Goal: Task Accomplishment & Management: Use online tool/utility

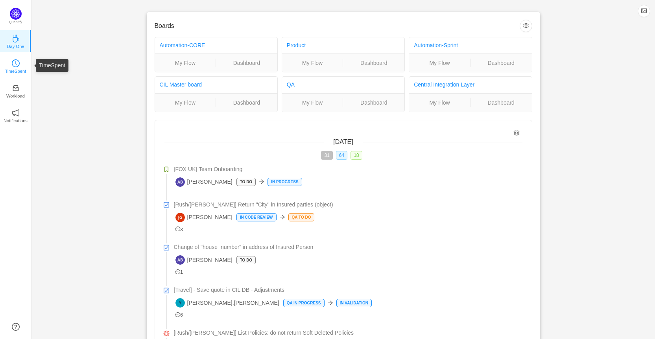
click at [20, 62] on link "TimeSpent" at bounding box center [16, 66] width 8 height 8
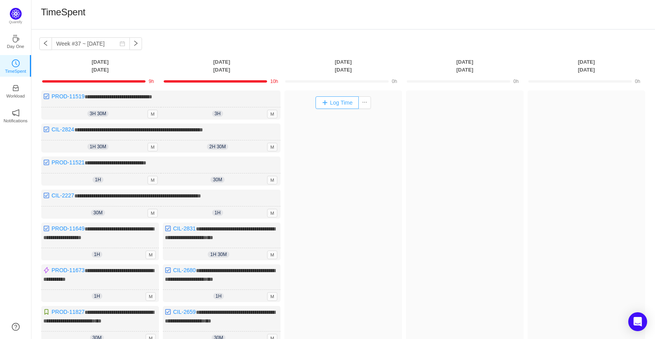
click at [333, 102] on button "Log Time" at bounding box center [337, 102] width 44 height 13
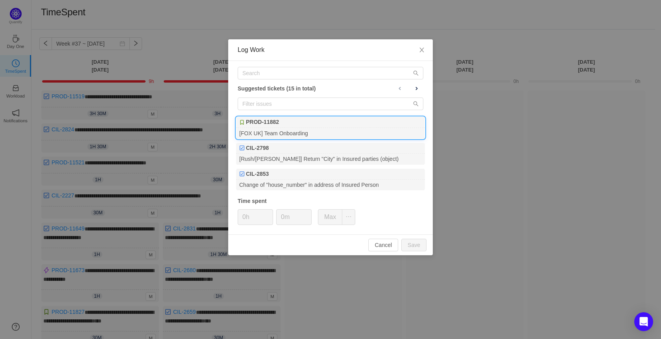
click at [286, 125] on div "PROD-11882" at bounding box center [330, 122] width 189 height 11
type input "1h"
click at [270, 213] on span "Increase Value" at bounding box center [268, 214] width 8 height 9
click at [281, 216] on input "0m" at bounding box center [294, 217] width 35 height 15
type input "30m"
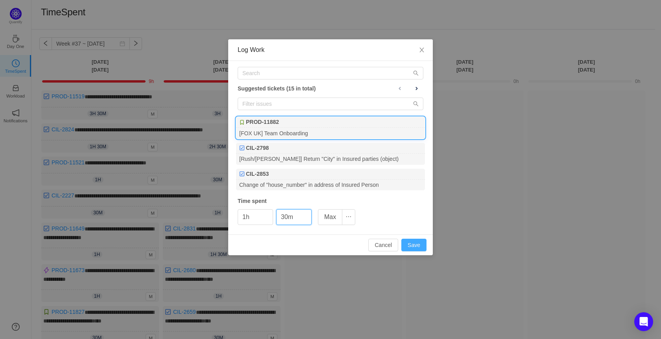
click at [412, 245] on button "Save" at bounding box center [413, 245] width 25 height 13
type input "0h"
type input "0m"
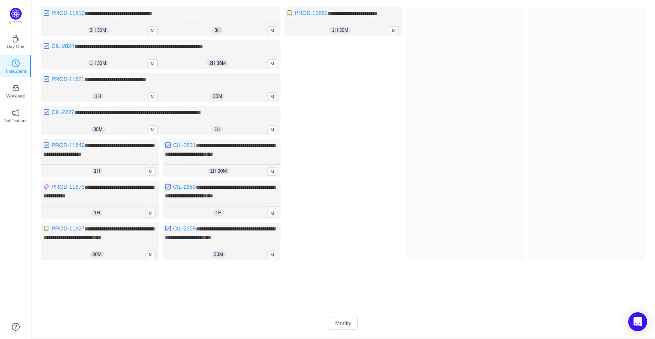
scroll to position [103, 0]
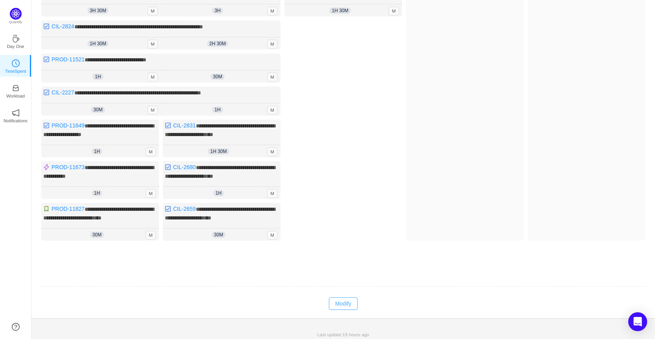
click at [339, 306] on td "Modify Cancel Submit" at bounding box center [343, 303] width 608 height 13
click at [340, 301] on button "Modify" at bounding box center [343, 303] width 29 height 13
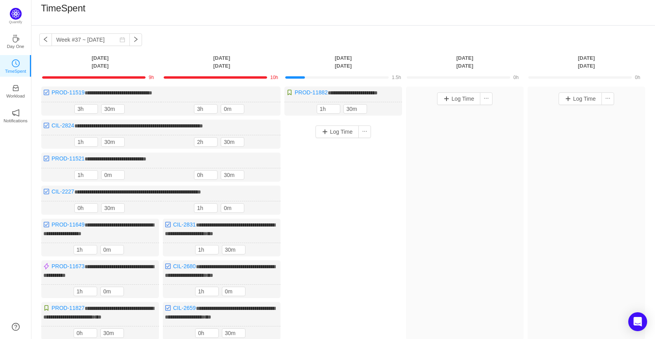
scroll to position [0, 0]
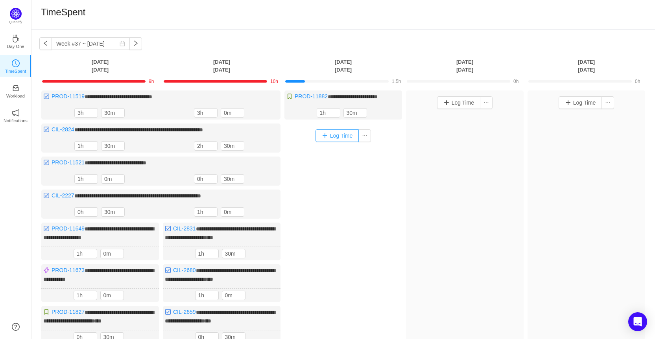
click at [332, 134] on button "Log Time" at bounding box center [337, 135] width 44 height 13
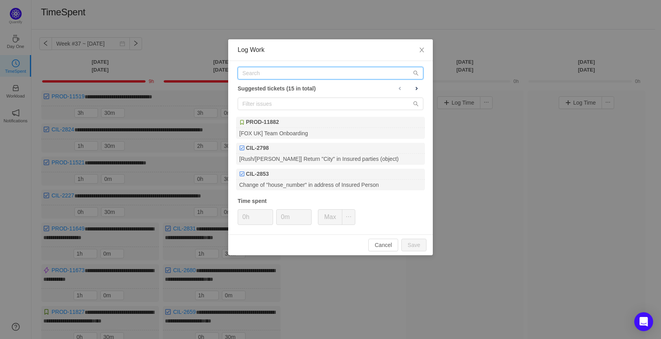
click at [280, 74] on input "text" at bounding box center [331, 73] width 186 height 13
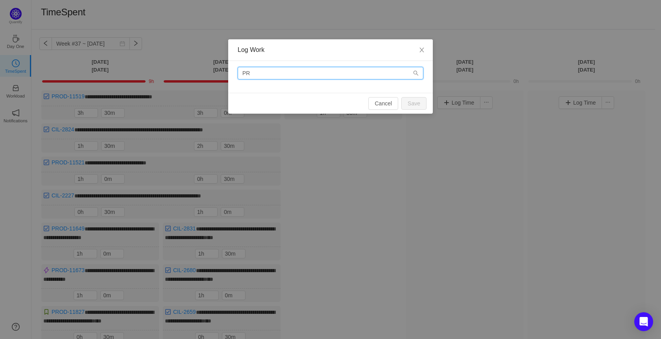
type input "P"
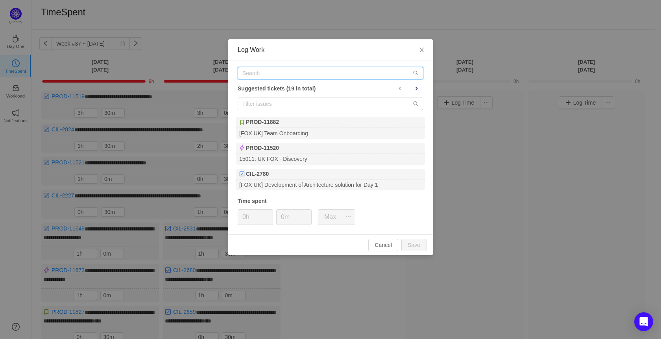
click at [278, 74] on input "text" at bounding box center [331, 73] width 186 height 13
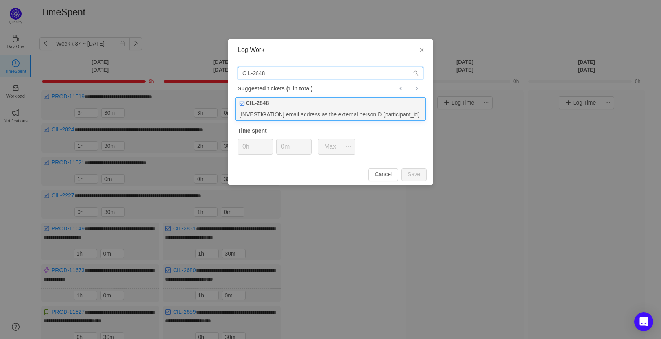
type input "CIL-2848"
click at [293, 113] on div "[INVESTIGATION] email address as the external personID (participant_id)" at bounding box center [330, 114] width 189 height 11
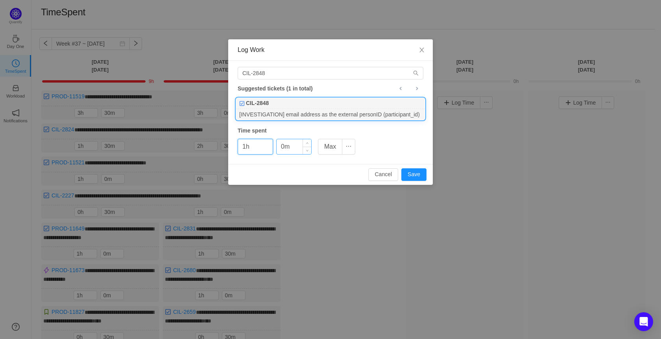
type input "1h"
click at [280, 149] on input "0m" at bounding box center [294, 146] width 35 height 15
type input "30m"
click at [418, 170] on button "Save" at bounding box center [413, 174] width 25 height 13
type input "0h"
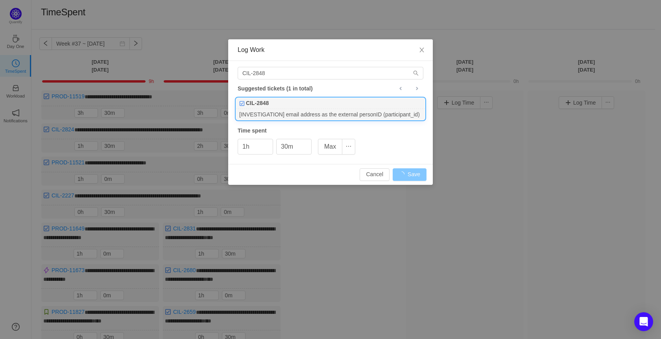
type input "0m"
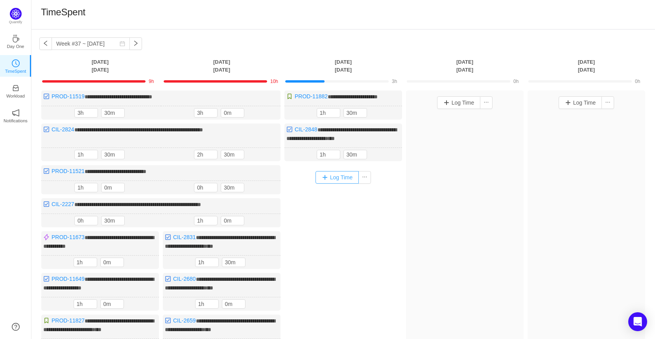
click at [331, 174] on button "Log Time" at bounding box center [337, 177] width 44 height 13
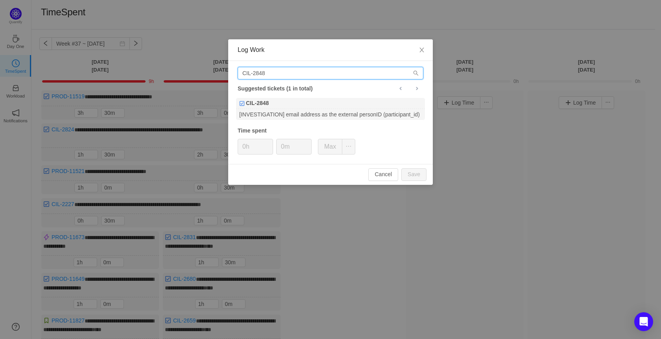
drag, startPoint x: 270, startPoint y: 72, endPoint x: 228, endPoint y: 70, distance: 42.1
click at [228, 70] on div "CIL-2848 Suggested tickets (1 in total) CIL-2848 [INVESTIGATION] email address …" at bounding box center [330, 112] width 205 height 103
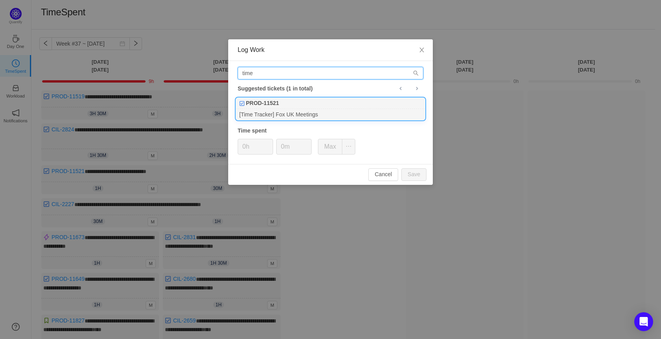
type input "time"
click at [359, 111] on div "[Time Tracker] Fox UK Meetings" at bounding box center [330, 114] width 189 height 11
click at [267, 142] on span "Increase Value" at bounding box center [268, 143] width 8 height 9
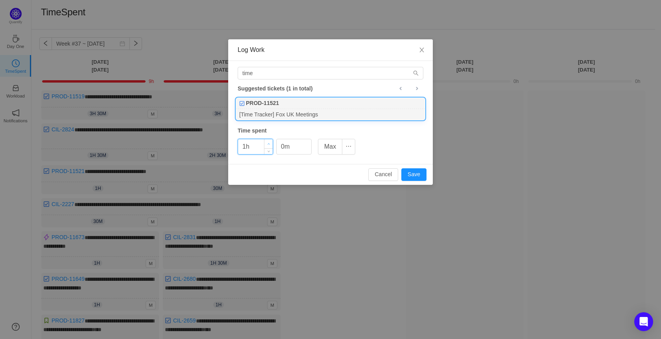
type input "2h"
click at [268, 142] on span "Increase Value" at bounding box center [268, 143] width 8 height 9
click at [282, 146] on input "0m" at bounding box center [294, 146] width 35 height 15
type input "30m"
click at [411, 171] on button "Save" at bounding box center [413, 174] width 25 height 13
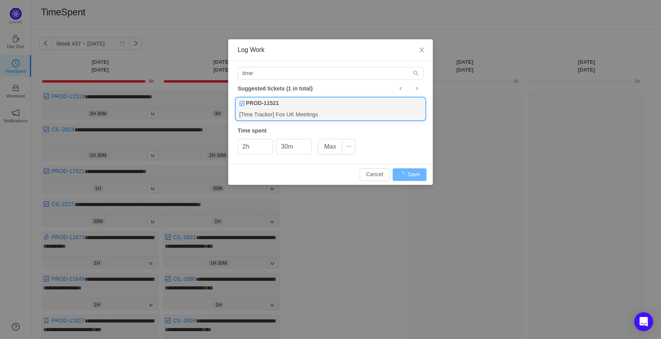
type input "0h"
type input "0m"
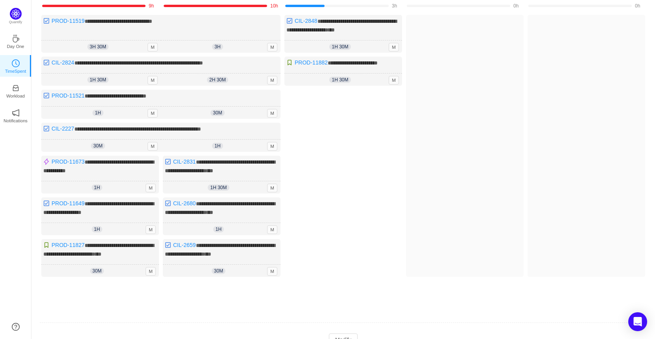
scroll to position [79, 0]
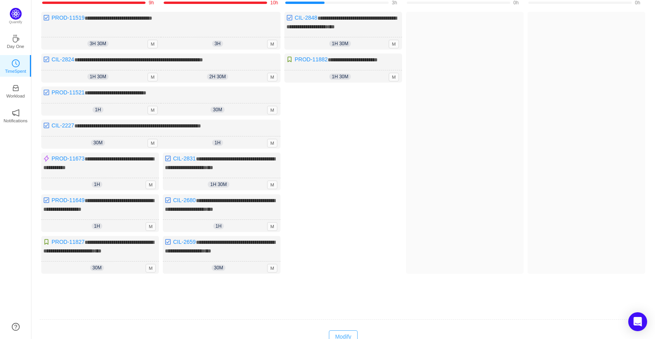
click at [349, 331] on button "Modify" at bounding box center [343, 336] width 29 height 13
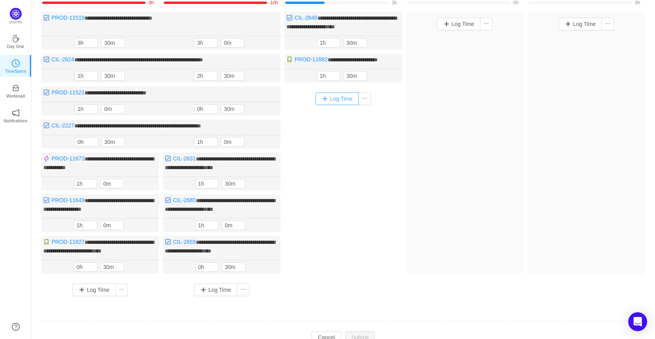
click at [324, 101] on button "Log Time" at bounding box center [337, 98] width 44 height 13
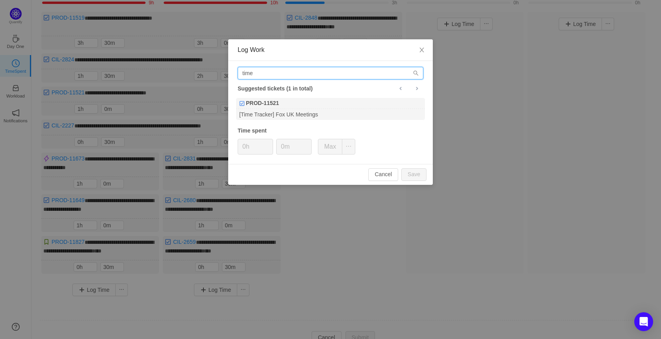
drag, startPoint x: 272, startPoint y: 74, endPoint x: 203, endPoint y: 80, distance: 69.5
click at [203, 80] on div "Log Work time Suggested tickets (1 in total) PROD-11521 [Time Tracker] Fox UK M…" at bounding box center [330, 169] width 661 height 339
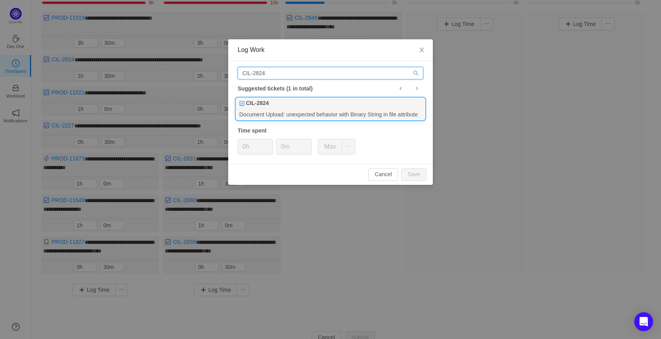
type input "CIL-2824"
click at [326, 109] on div "Document Upload: unexpected behavior with Binary String in file attribute" at bounding box center [330, 114] width 189 height 11
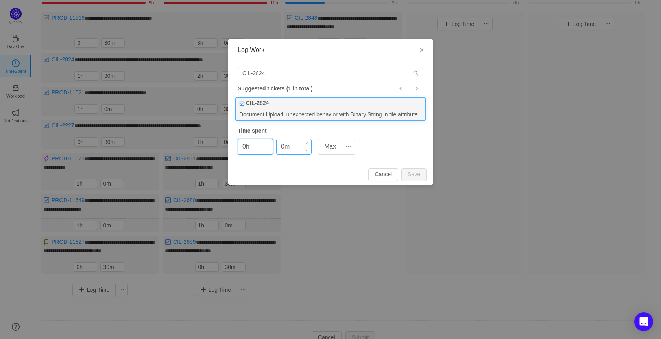
click at [282, 145] on input "0m" at bounding box center [294, 146] width 35 height 15
click at [412, 173] on button "Save" at bounding box center [413, 174] width 25 height 13
type input "0m"
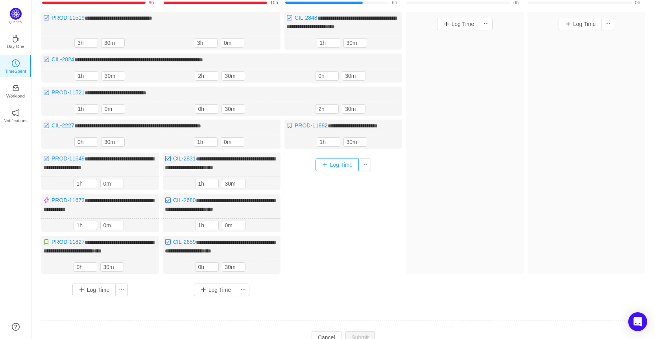
click at [337, 162] on button "Log Time" at bounding box center [337, 165] width 44 height 13
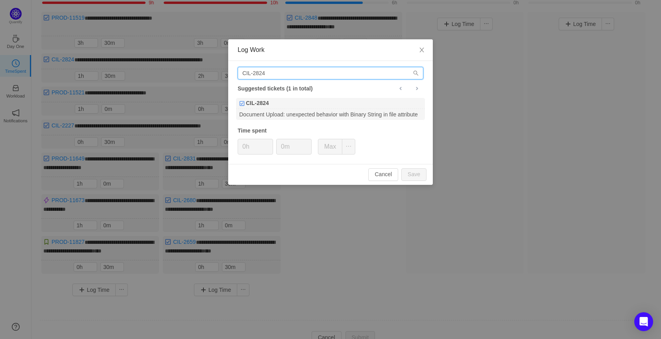
drag, startPoint x: 294, startPoint y: 74, endPoint x: 197, endPoint y: 86, distance: 97.4
click at [197, 86] on div "Log Work CIL-2824 Suggested tickets (1 in total) CIL-2824 Document Upload: unex…" at bounding box center [330, 169] width 661 height 339
type input "R"
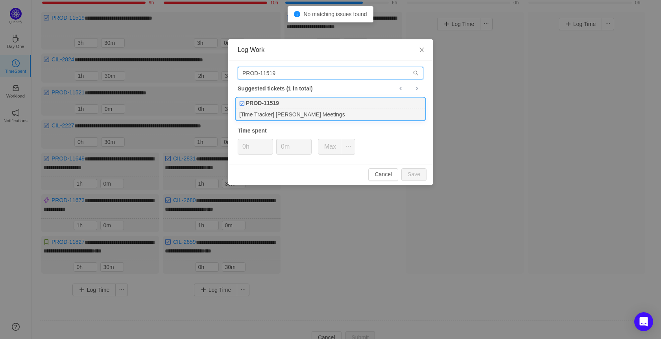
type input "PROD-11519"
click at [282, 117] on div "[Time Tracker] [PERSON_NAME] Meetings" at bounding box center [330, 114] width 189 height 11
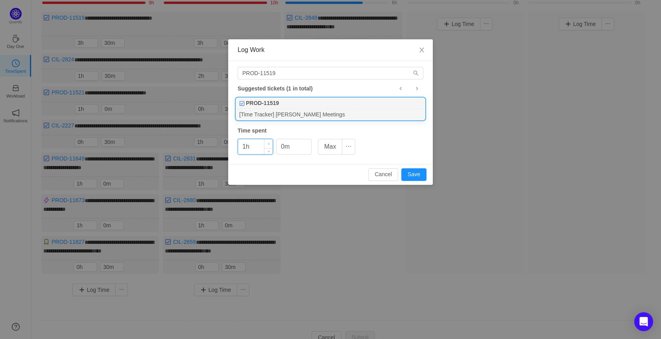
click at [266, 143] on span "Increase Value" at bounding box center [268, 143] width 8 height 9
click at [409, 171] on button "Save" at bounding box center [413, 174] width 25 height 13
type input "0h"
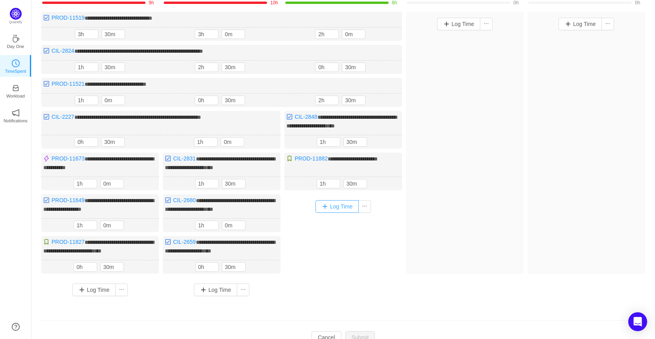
click at [330, 201] on button "Log Time" at bounding box center [337, 206] width 44 height 13
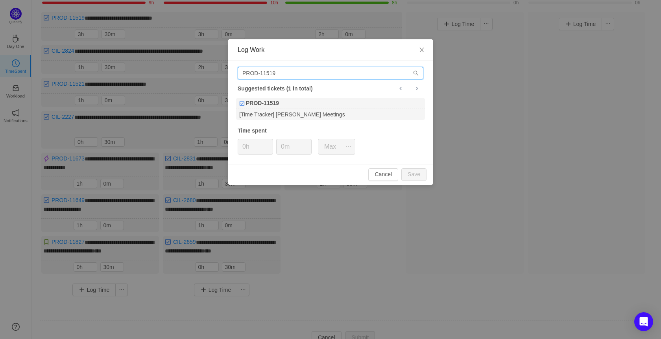
drag, startPoint x: 307, startPoint y: 75, endPoint x: 163, endPoint y: 83, distance: 144.2
click at [163, 83] on div "Log Work PROD-11519 Suggested tickets (1 in total) PROD-11519 [Time Tracker] [P…" at bounding box center [330, 169] width 661 height 339
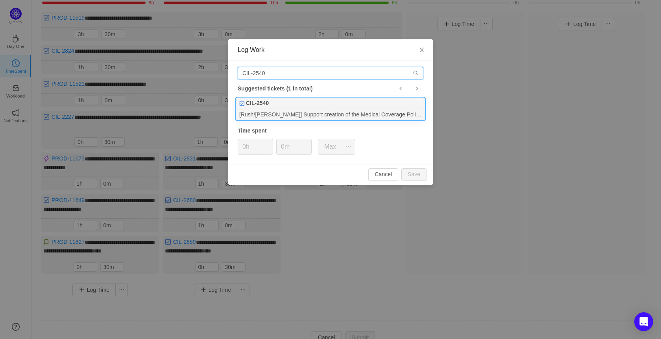
type input "CIL-2540"
click at [288, 104] on div "CIL-2540" at bounding box center [330, 103] width 189 height 11
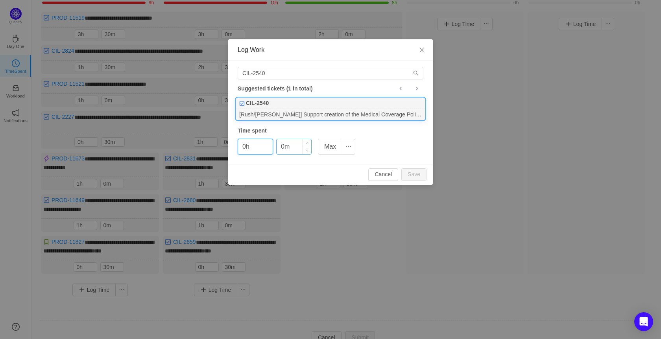
click at [281, 142] on input "0m" at bounding box center [294, 146] width 35 height 15
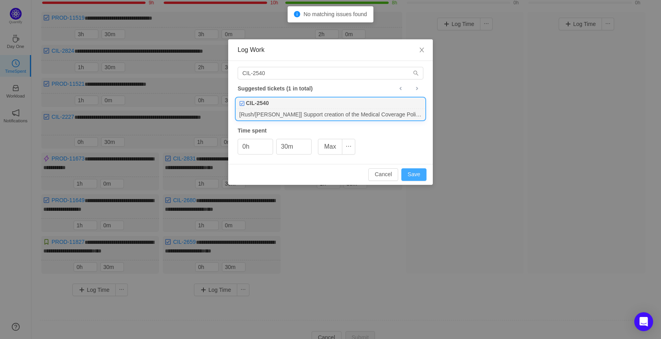
click at [417, 172] on button "Save" at bounding box center [413, 174] width 25 height 13
type input "0m"
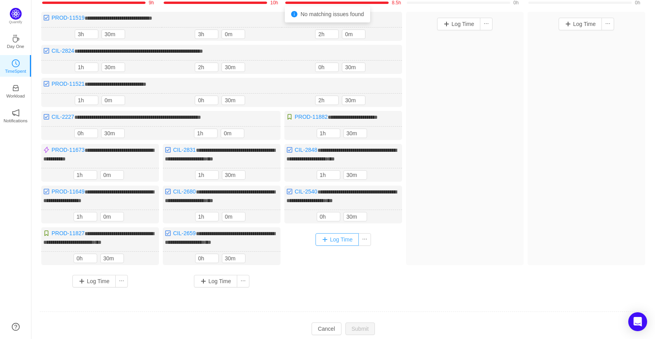
scroll to position [104, 0]
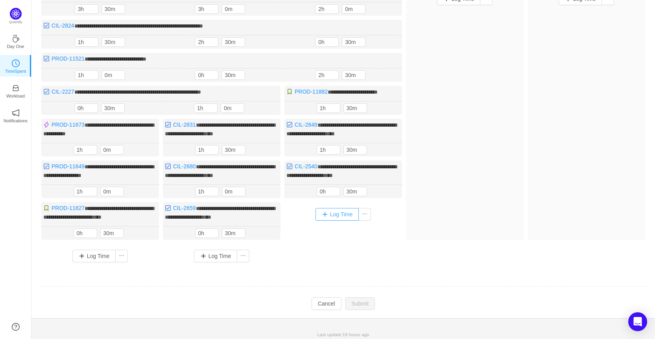
click at [347, 208] on button "Log Time" at bounding box center [337, 214] width 44 height 13
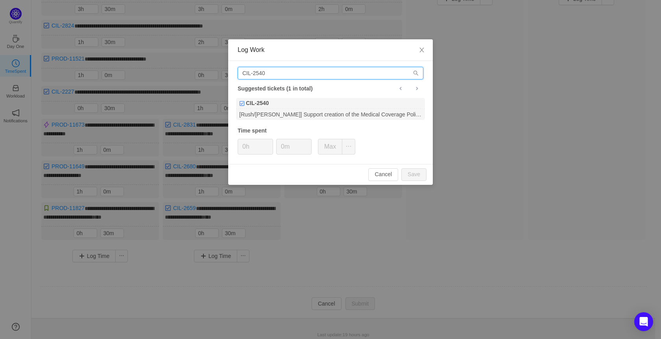
click at [326, 72] on input "CIL-2540" at bounding box center [331, 73] width 186 height 13
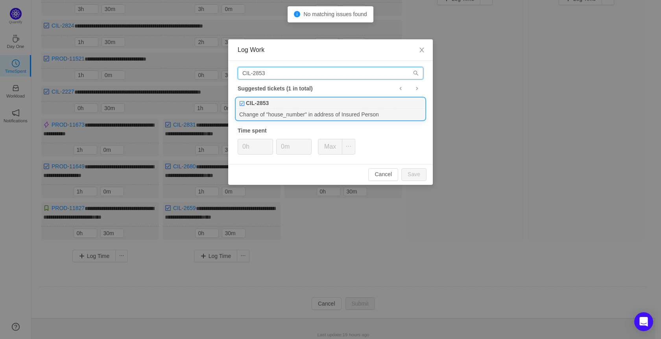
type input "CIL-2853"
click at [307, 115] on div "Change of "house_number" in address of Insured Person" at bounding box center [330, 114] width 189 height 11
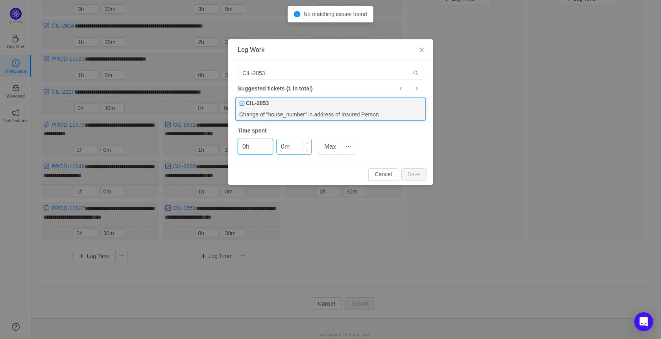
click at [281, 148] on input "0m" at bounding box center [294, 146] width 35 height 15
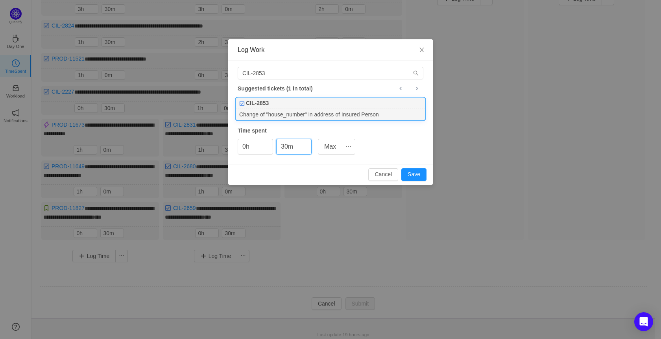
click at [417, 168] on div "Cancel Save" at bounding box center [330, 174] width 205 height 21
click at [418, 172] on button "Save" at bounding box center [413, 174] width 25 height 13
type input "0m"
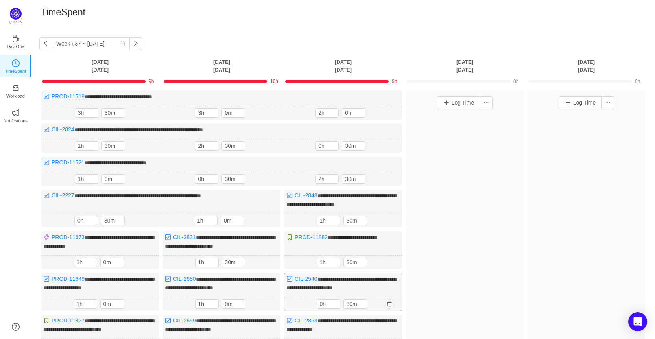
scroll to position [79, 0]
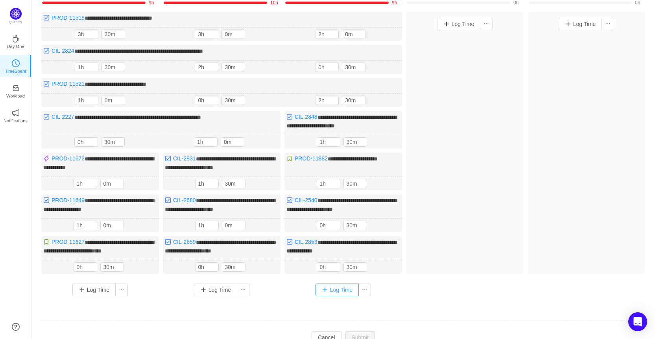
click at [338, 284] on button "Log Time" at bounding box center [337, 290] width 44 height 13
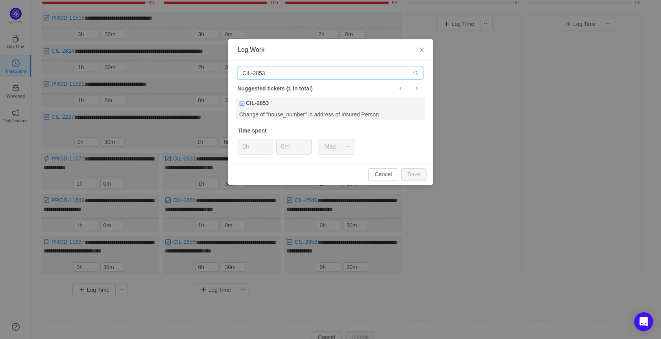
click at [271, 74] on input "CIL-2853" at bounding box center [331, 73] width 186 height 13
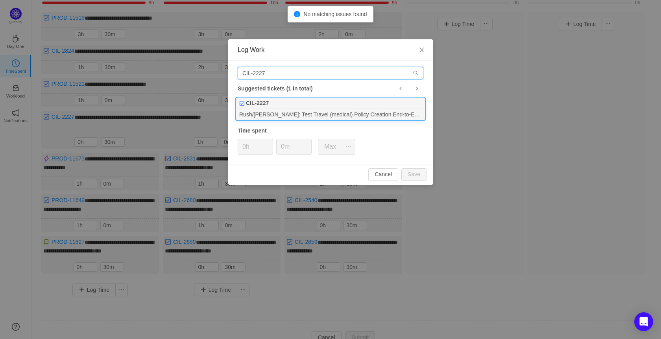
type input "CIL-2227"
click at [288, 113] on div "Rush/[PERSON_NAME]: Test Travel (medical) Policy Creation End-to-End Without Mo…" at bounding box center [330, 114] width 189 height 11
type input "1h"
click at [267, 143] on icon "icon: up" at bounding box center [268, 144] width 3 height 3
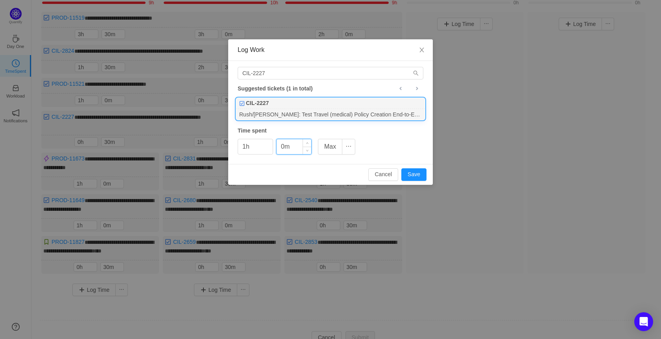
click at [282, 145] on input "0m" at bounding box center [294, 146] width 35 height 15
type input "30m"
click at [415, 170] on button "Save" at bounding box center [413, 174] width 25 height 13
type input "0h"
type input "0m"
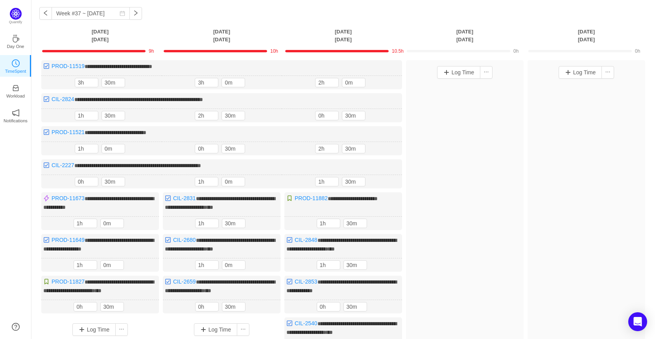
scroll to position [30, 0]
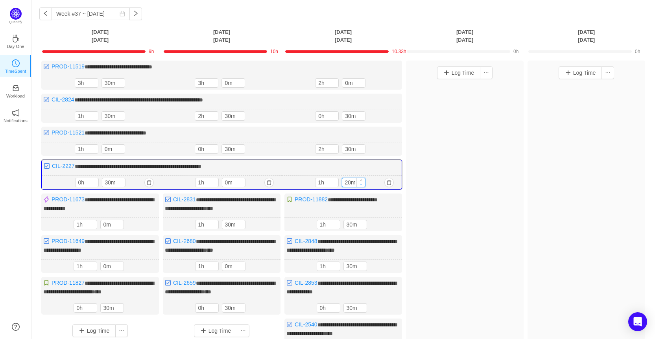
click at [361, 183] on icon "icon: down" at bounding box center [361, 184] width 3 height 3
click at [361, 184] on icon "icon: down" at bounding box center [361, 185] width 2 height 2
type input "0m"
click at [361, 184] on icon "icon: down" at bounding box center [361, 185] width 2 height 2
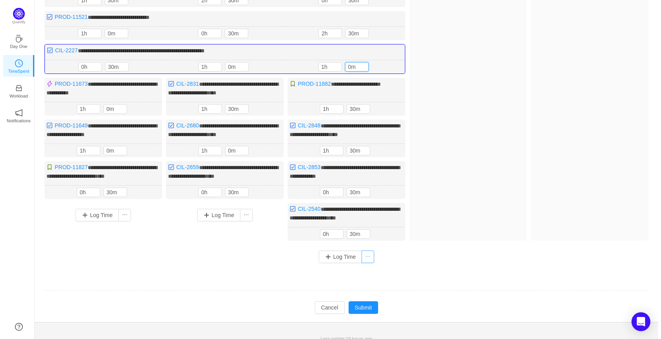
scroll to position [149, 0]
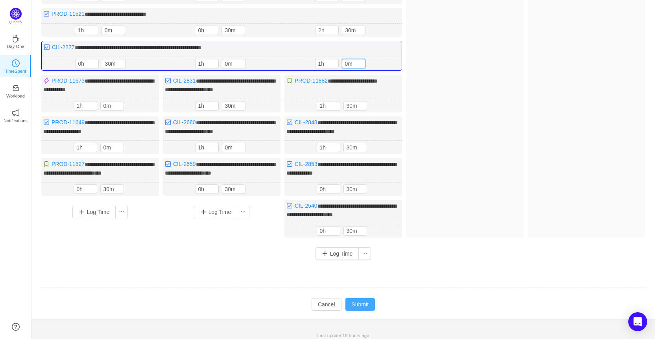
click at [354, 302] on button "Submit" at bounding box center [360, 304] width 30 height 13
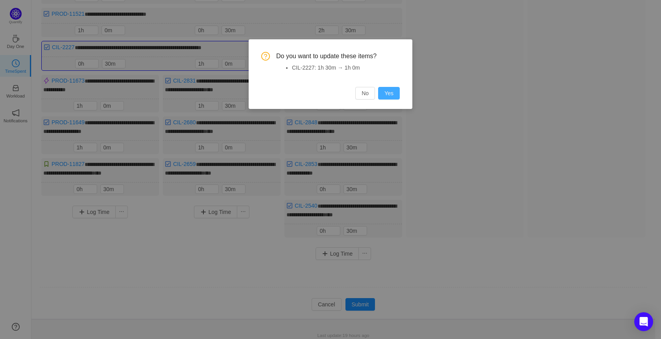
click at [390, 95] on button "Yes" at bounding box center [389, 93] width 22 height 13
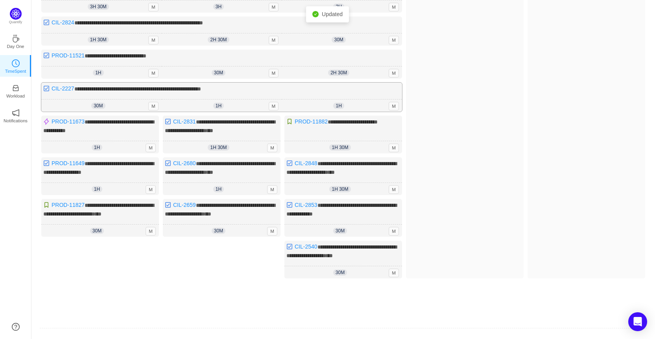
scroll to position [69, 0]
